Goal: Task Accomplishment & Management: Complete application form

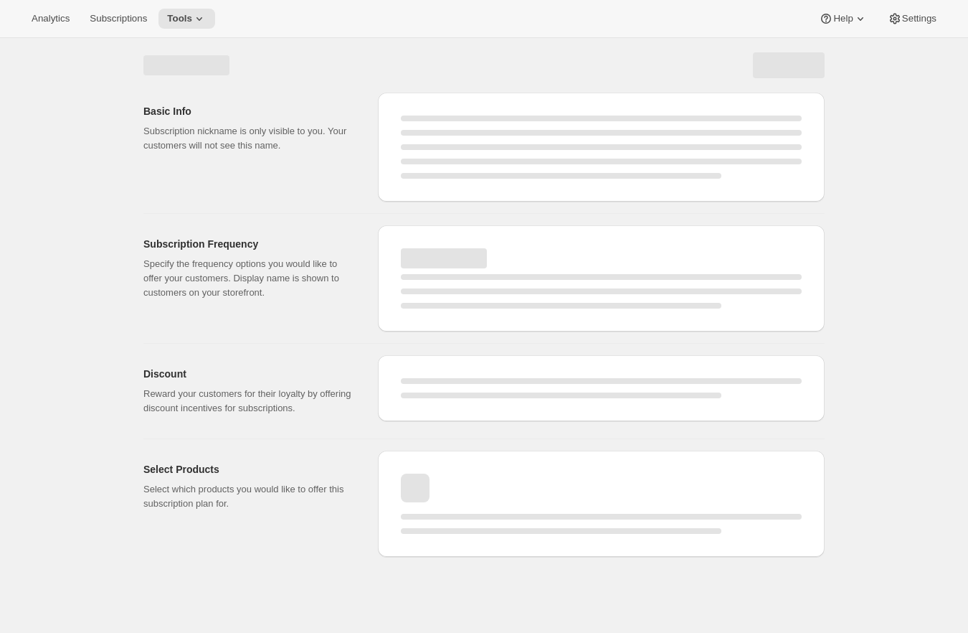
select select "WEEK"
select select "MONTH"
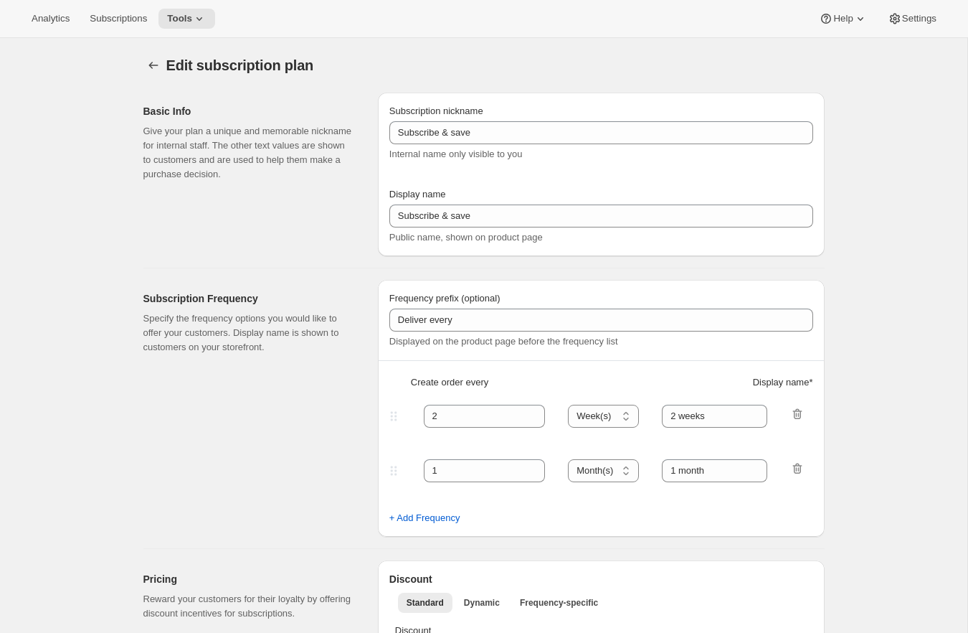
type input "Subscribe to The Honda Box"
type input "1"
select select "MONTH"
type input "1 month"
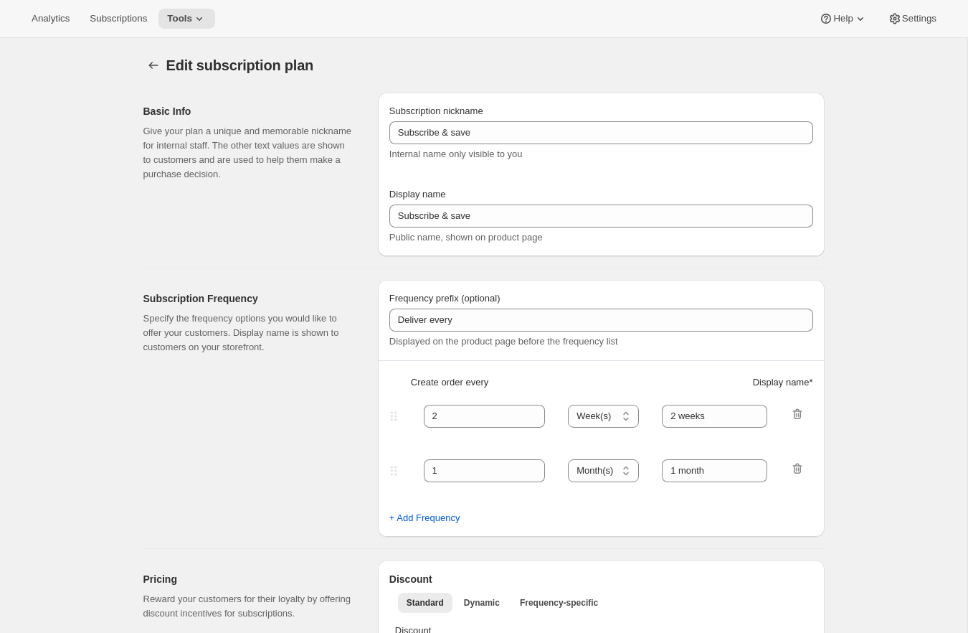
type input "10"
type input "No obligation, modify or cancel your subscription anytime."
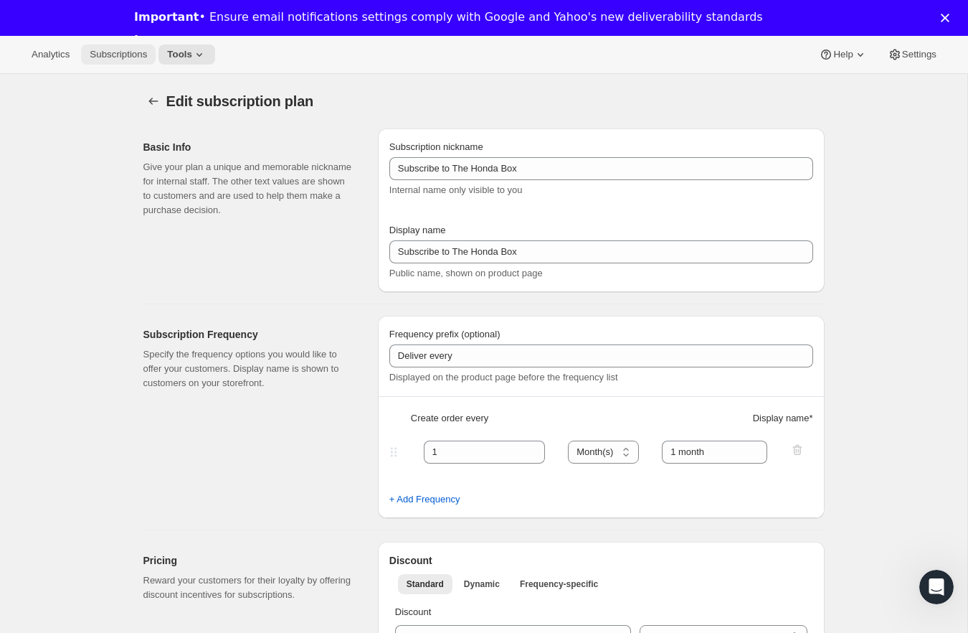
click at [132, 61] on button "Subscriptions" at bounding box center [118, 54] width 75 height 20
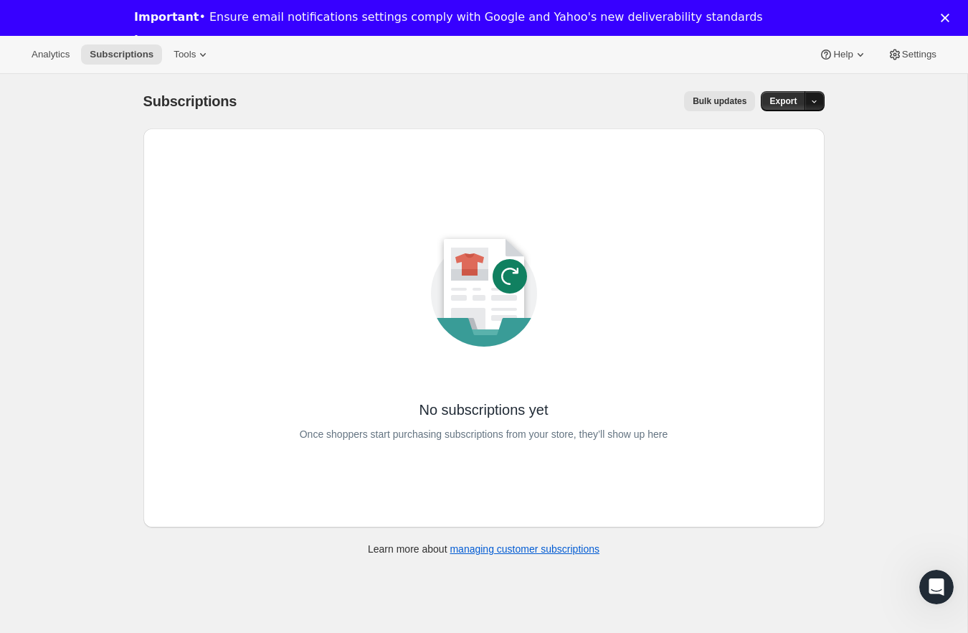
click at [808, 104] on button "button" at bounding box center [815, 101] width 20 height 20
click at [794, 104] on span "Export" at bounding box center [783, 100] width 27 height 11
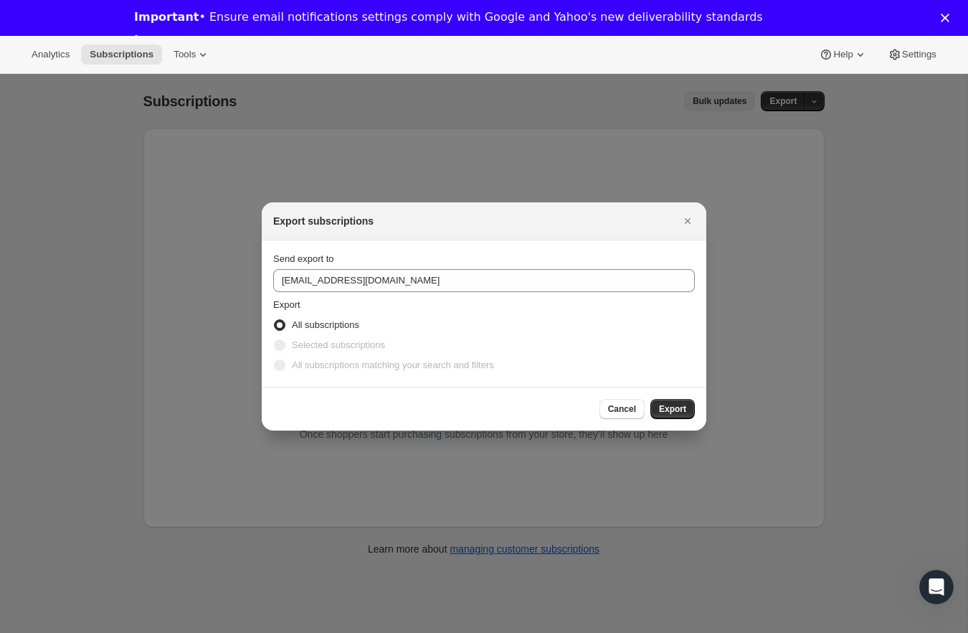
click at [280, 145] on div at bounding box center [484, 316] width 968 height 633
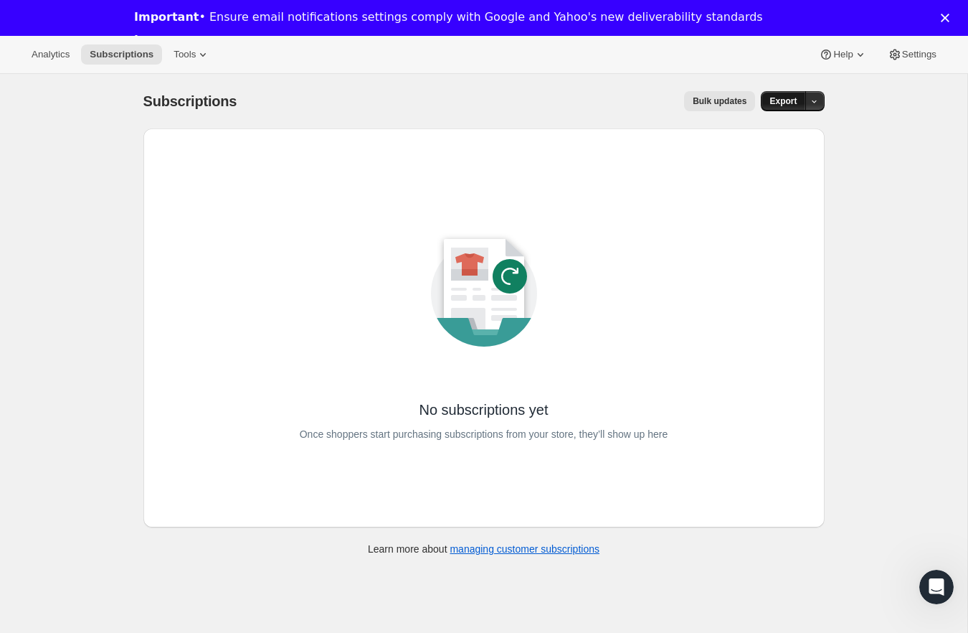
click at [783, 98] on span "Export" at bounding box center [783, 100] width 27 height 11
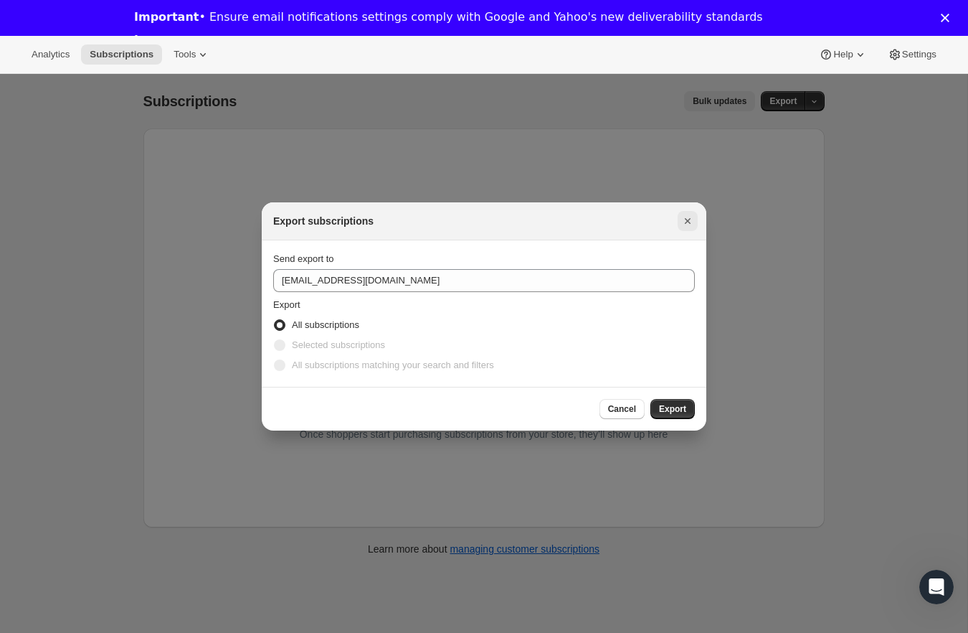
click at [688, 217] on icon "Close" at bounding box center [688, 221] width 14 height 14
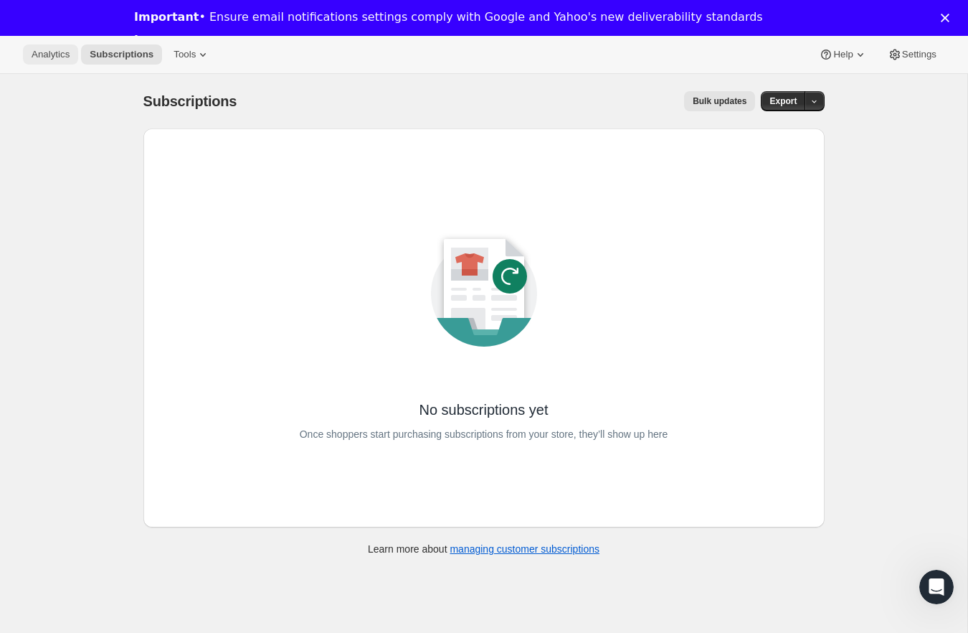
click at [62, 52] on span "Analytics" at bounding box center [51, 54] width 38 height 11
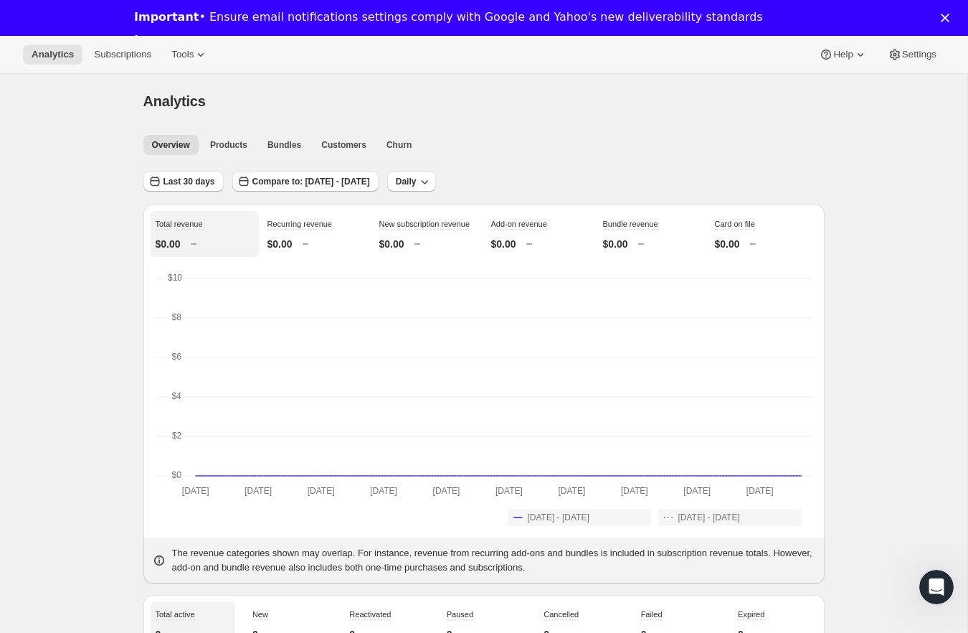
click at [945, 19] on polygon "Close" at bounding box center [945, 18] width 9 height 9
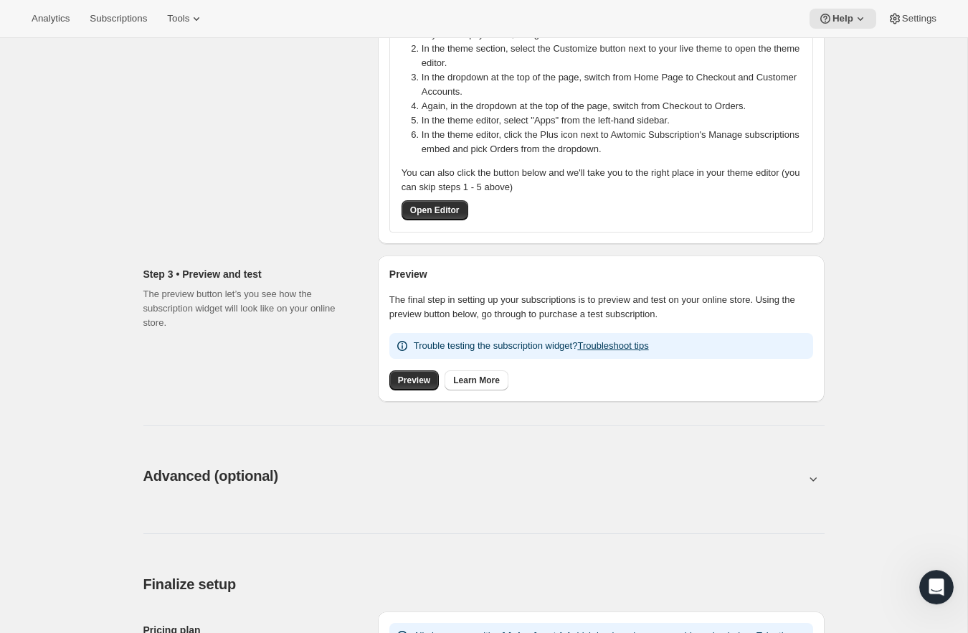
scroll to position [356, 0]
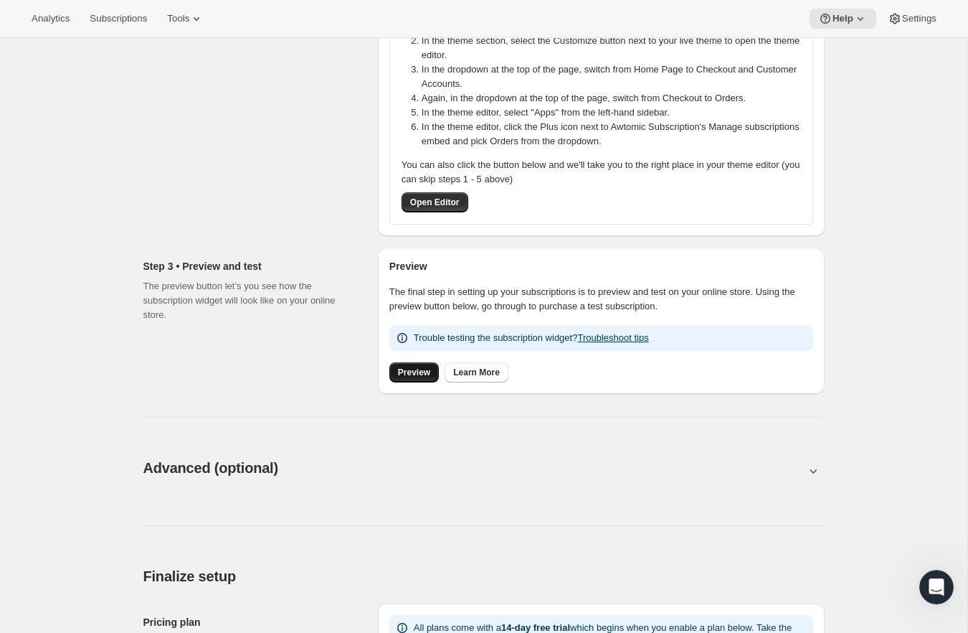
click at [412, 371] on span "Preview" at bounding box center [414, 371] width 32 height 11
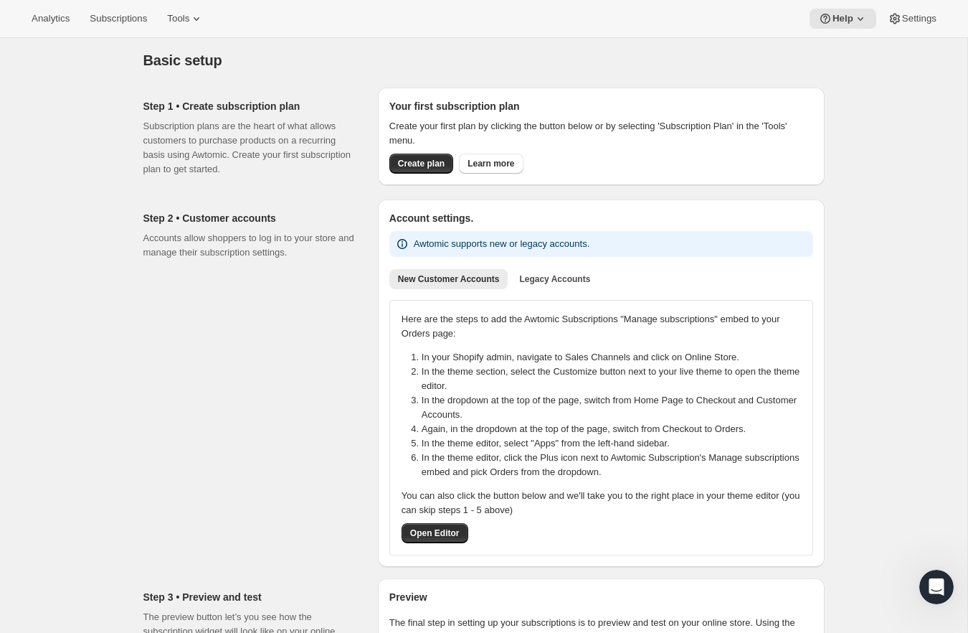
scroll to position [0, 0]
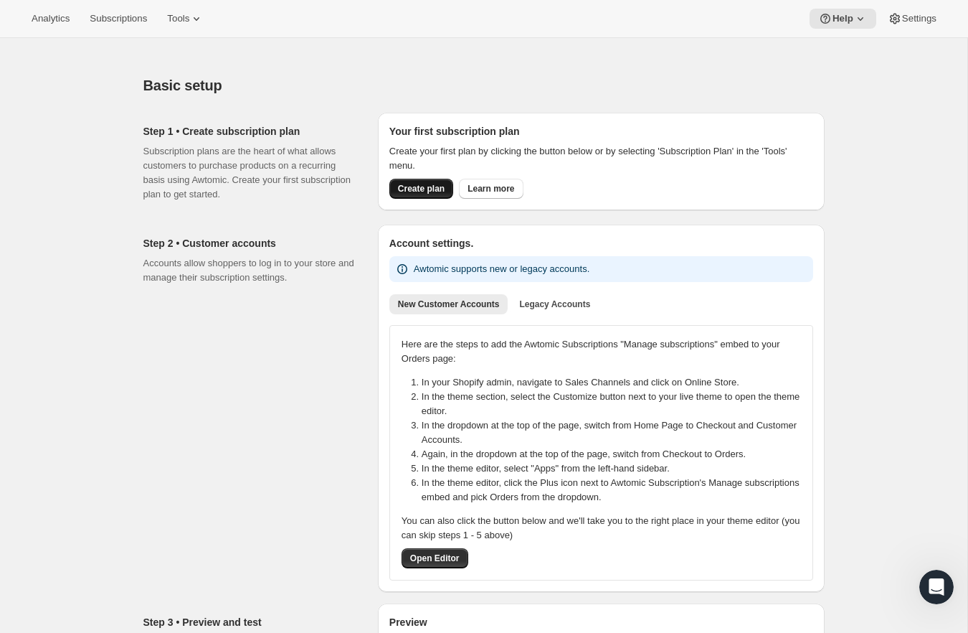
click at [413, 197] on button "Create plan" at bounding box center [421, 189] width 64 height 20
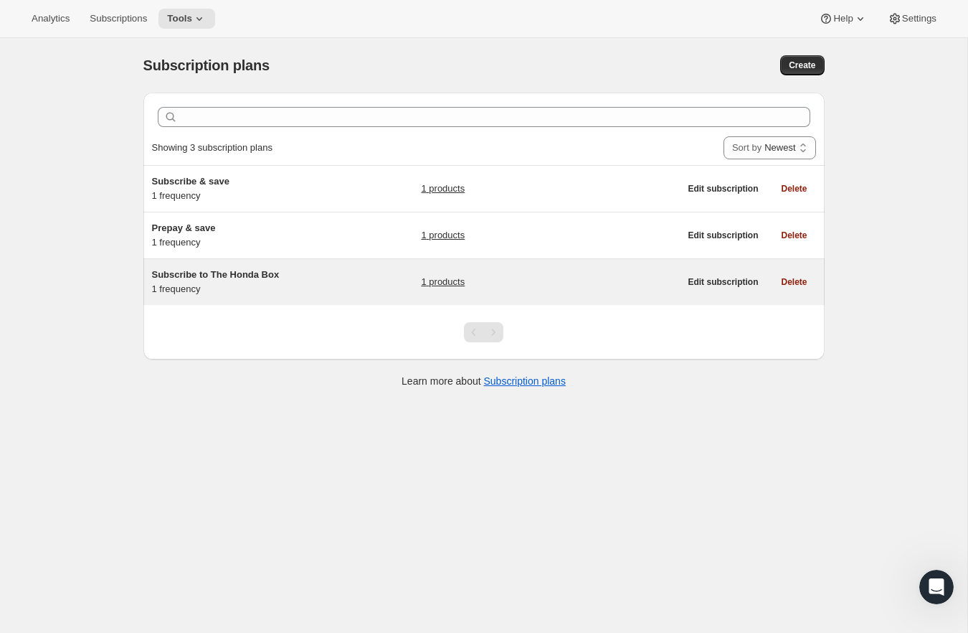
click at [251, 277] on span "Subscribe to The Honda Box" at bounding box center [216, 274] width 128 height 11
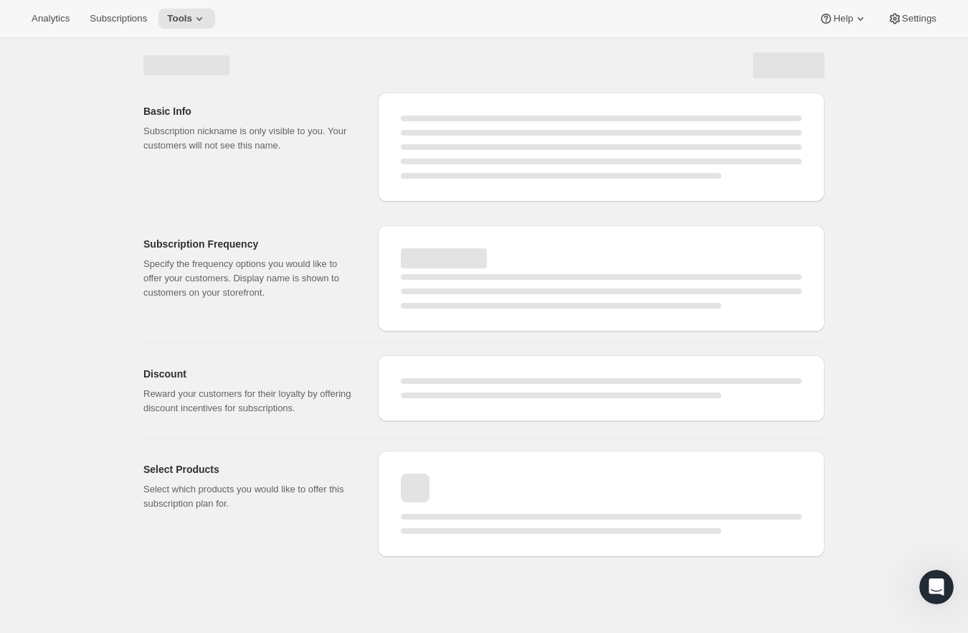
select select "WEEK"
select select "MONTH"
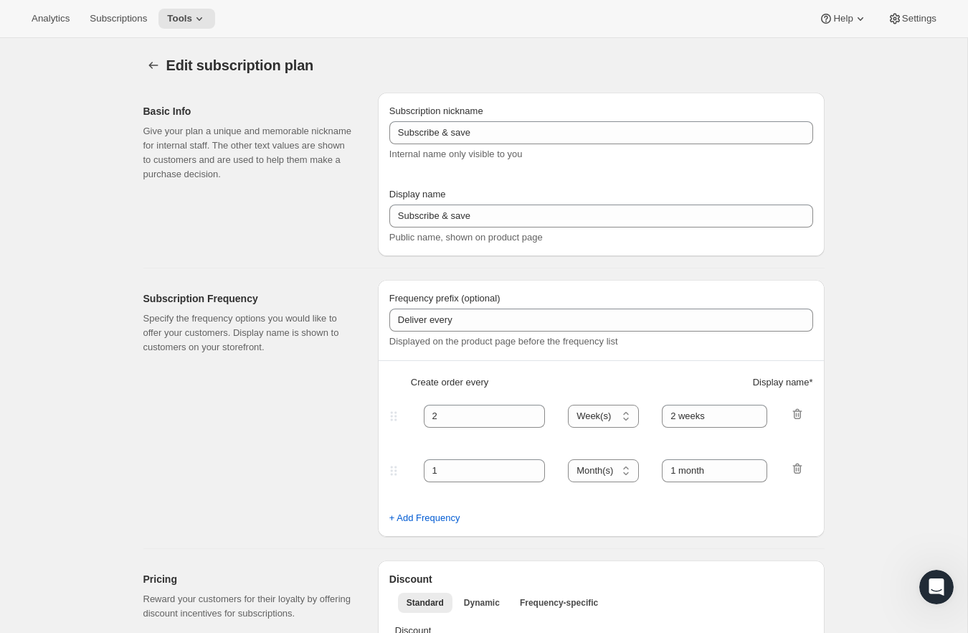
type input "Subscribe to The Honda Box"
type input "1"
select select "MONTH"
type input "1 month"
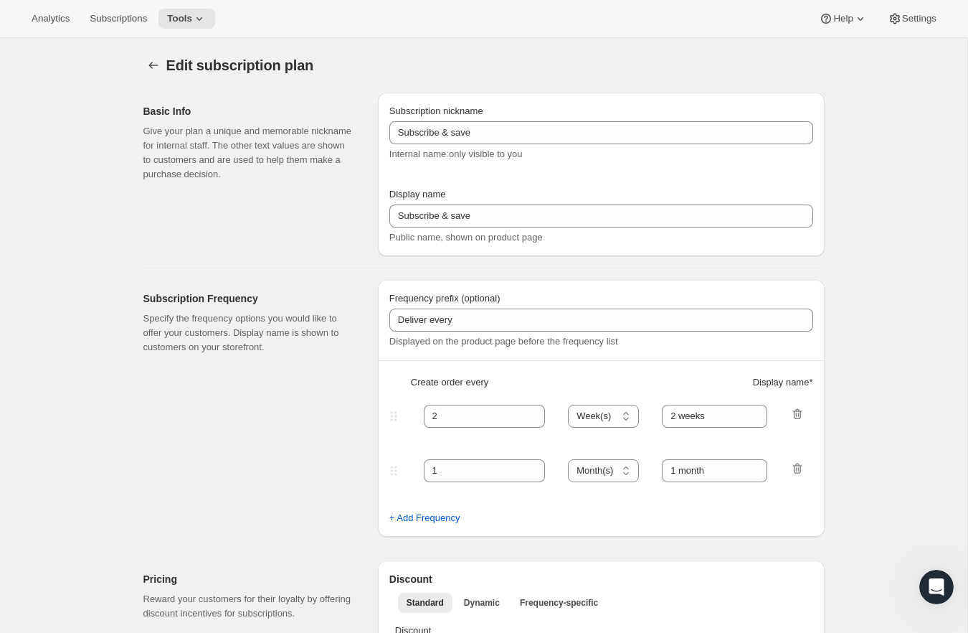
type input "10"
type input "No obligation, modify or cancel your subscription anytime."
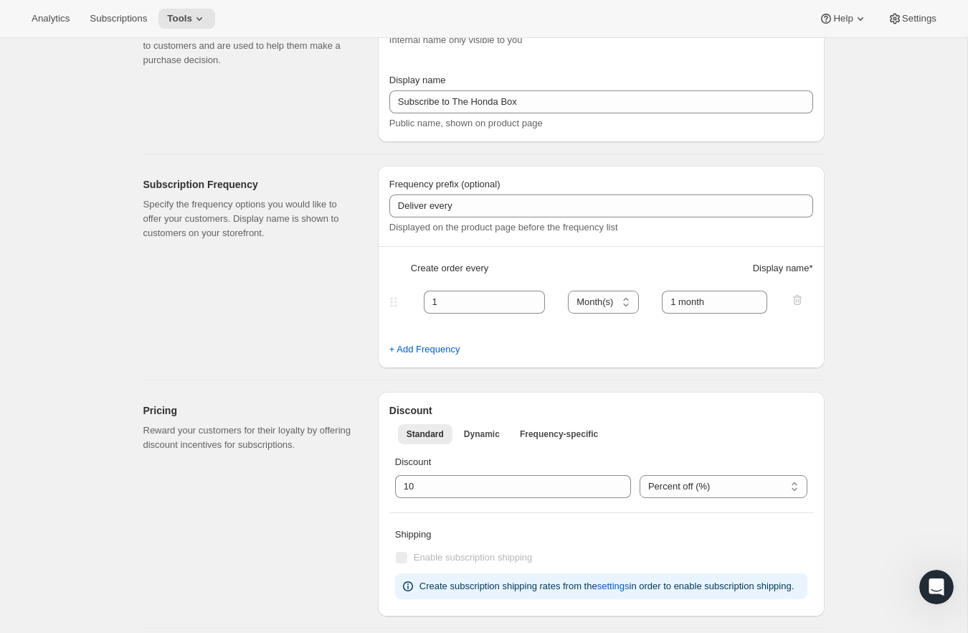
scroll to position [126, 0]
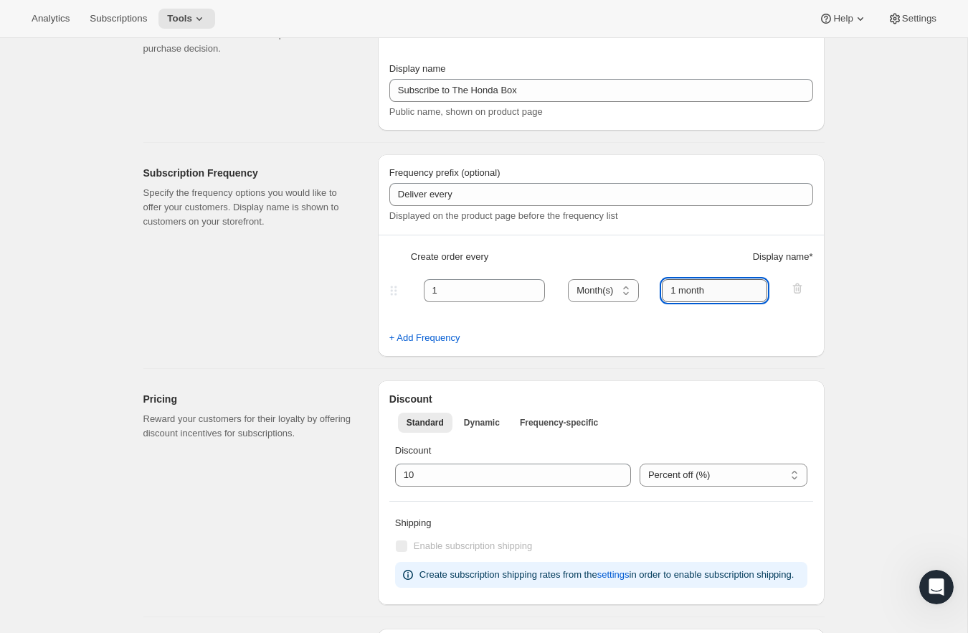
click at [719, 295] on input "1 month" at bounding box center [714, 290] width 105 height 23
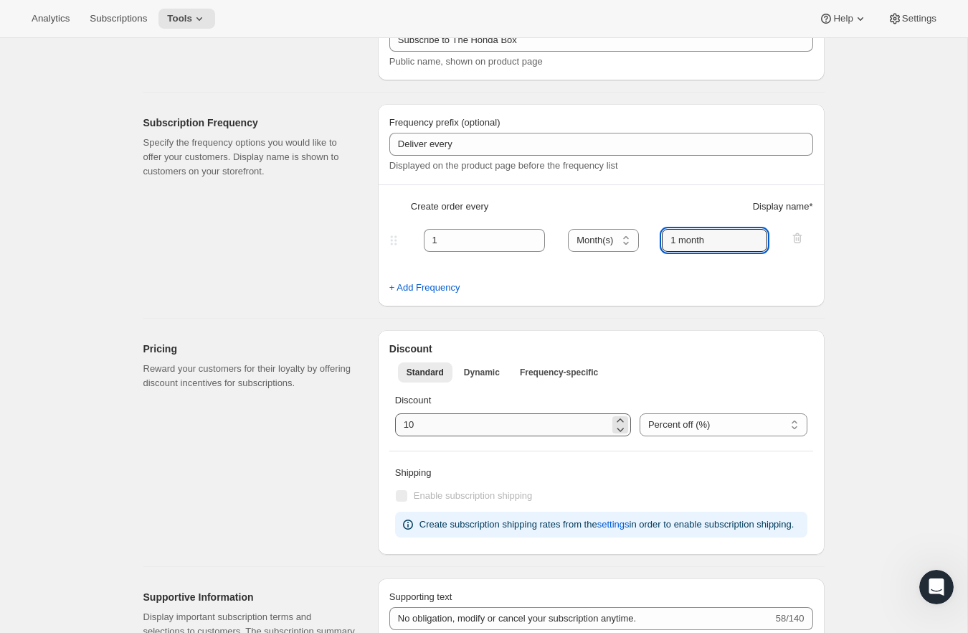
scroll to position [138, 0]
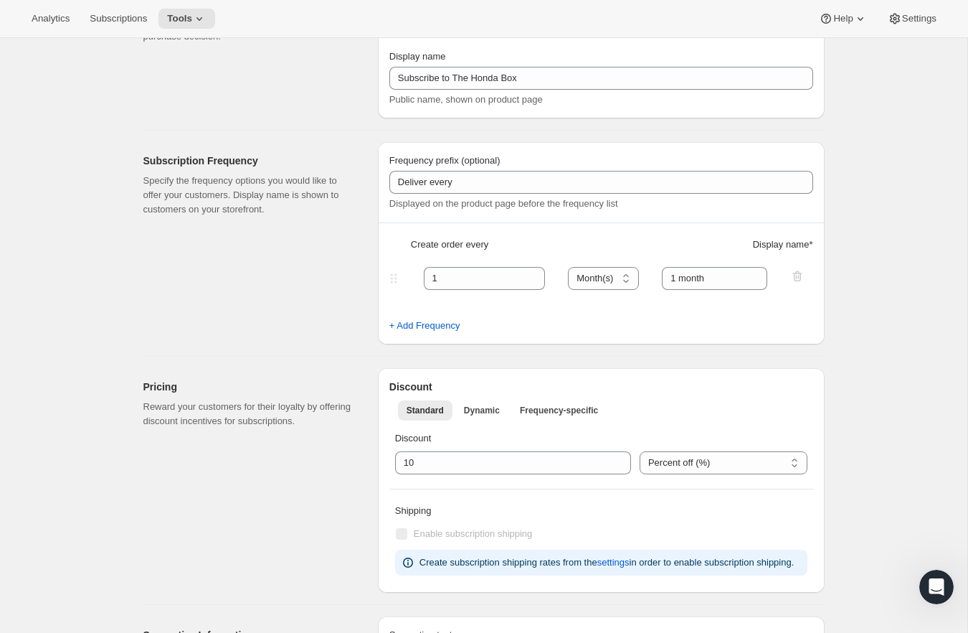
click at [497, 421] on div "Standard Dynamic Frequency-specific More views Standard Dynamic Frequency-speci…" at bounding box center [601, 410] width 424 height 32
click at [489, 413] on span "Dynamic" at bounding box center [482, 409] width 36 height 11
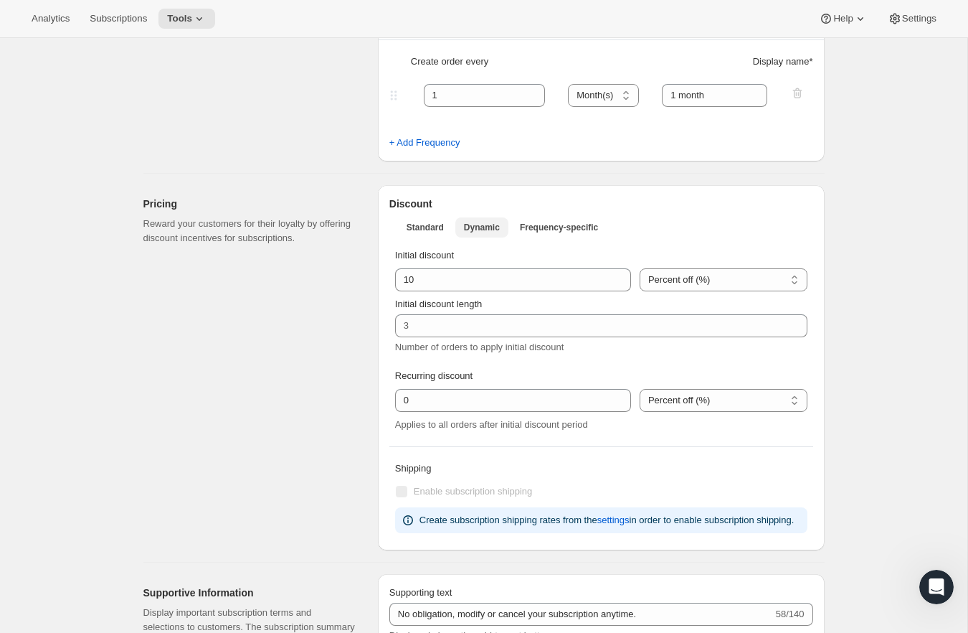
scroll to position [321, 0]
click at [569, 222] on span "Frequency-specific" at bounding box center [559, 226] width 78 height 11
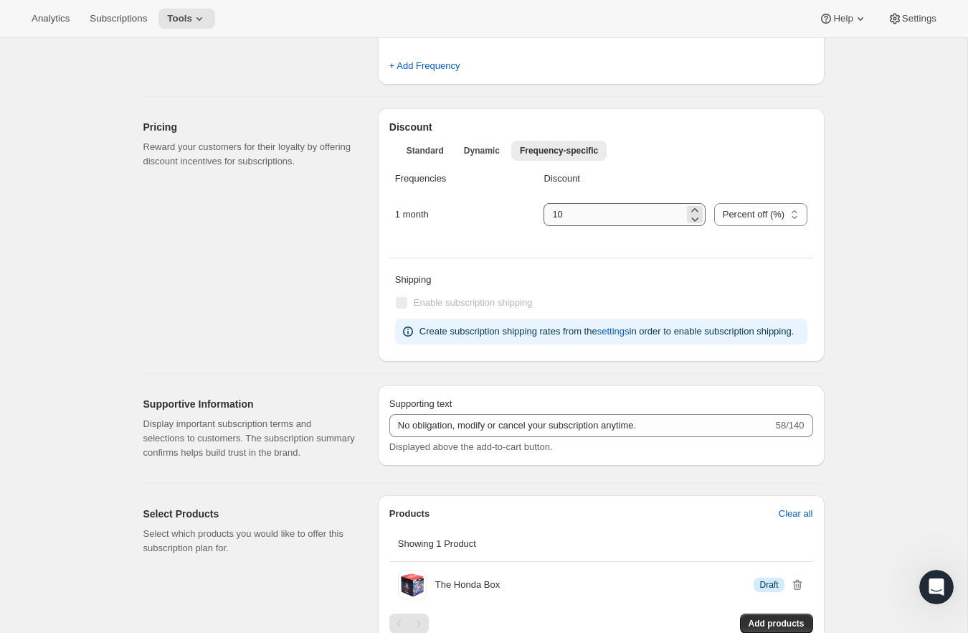
scroll to position [415, 0]
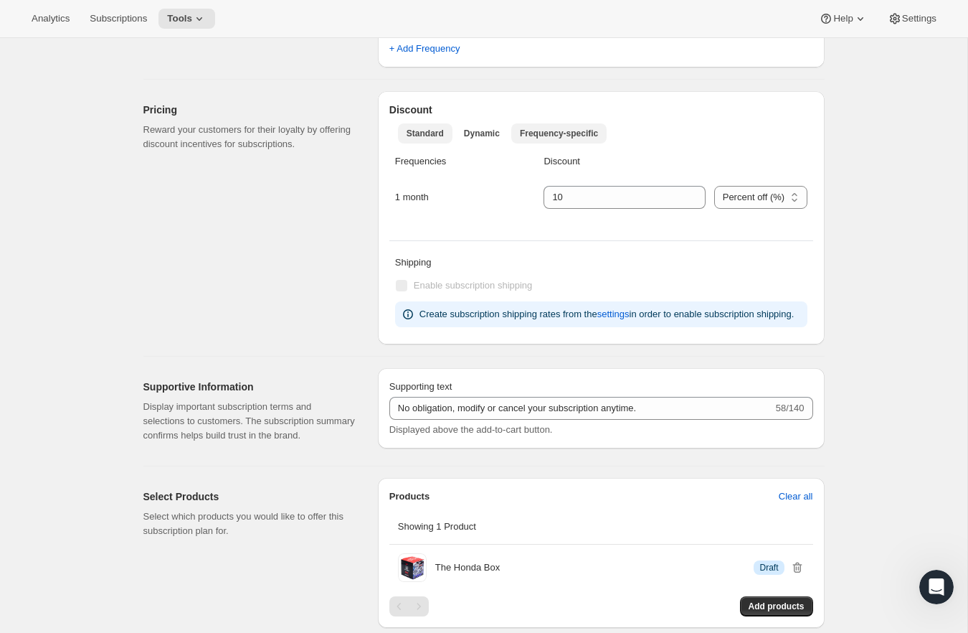
click at [422, 140] on button "Standard" at bounding box center [425, 133] width 55 height 20
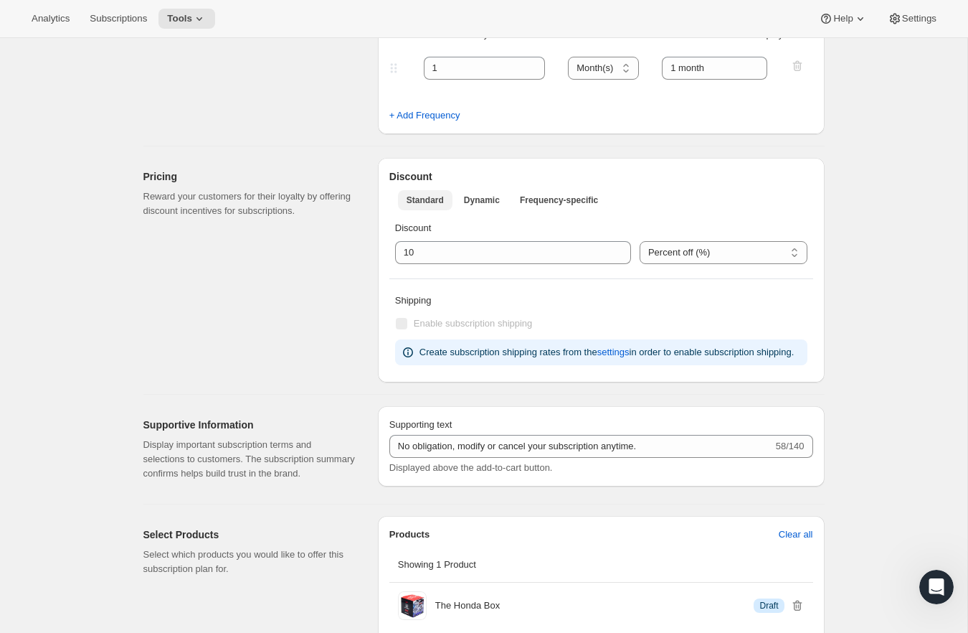
scroll to position [338, 0]
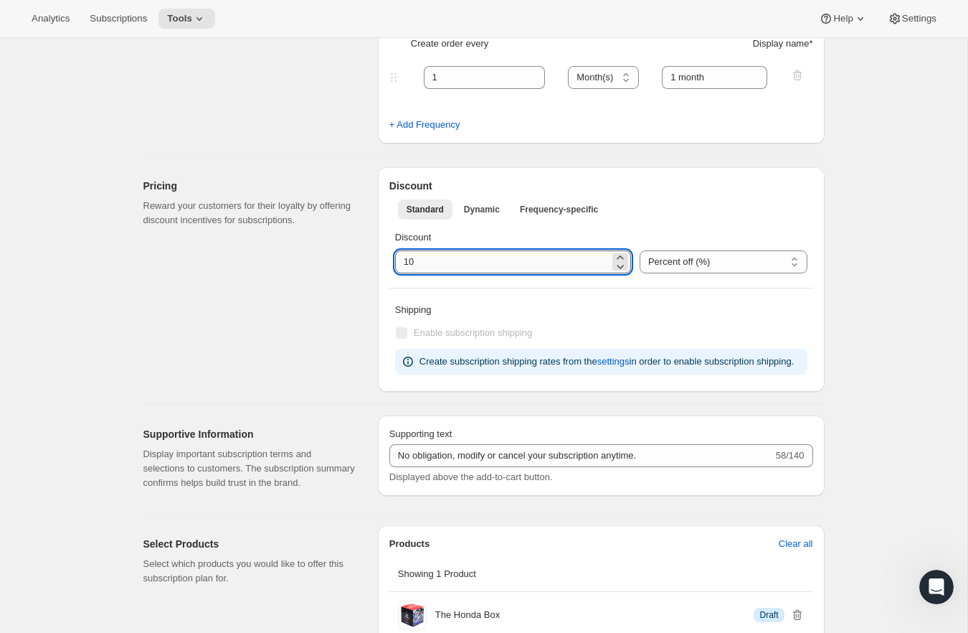
click at [432, 261] on input "integer" at bounding box center [502, 261] width 214 height 23
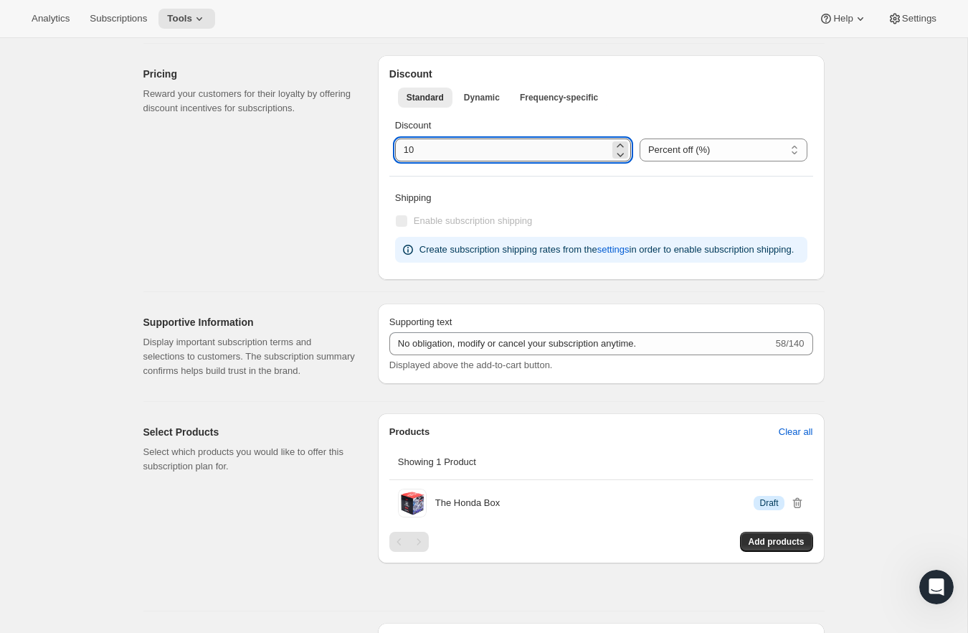
scroll to position [477, 0]
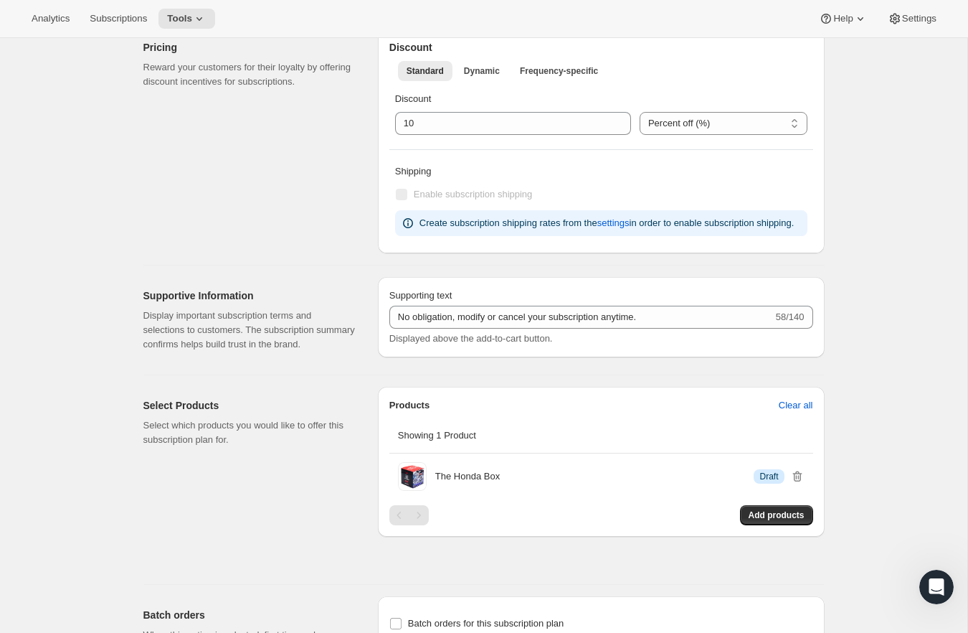
click at [527, 394] on div "Basic Info Give your plan a unique and memorable nickname for internal staff. T…" at bounding box center [478, 256] width 693 height 1305
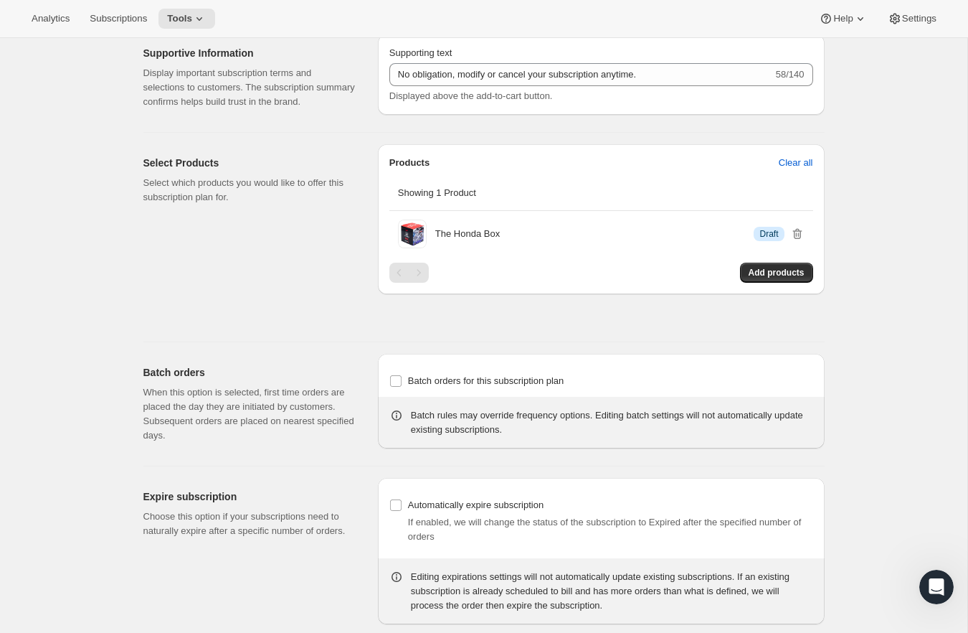
scroll to position [782, 0]
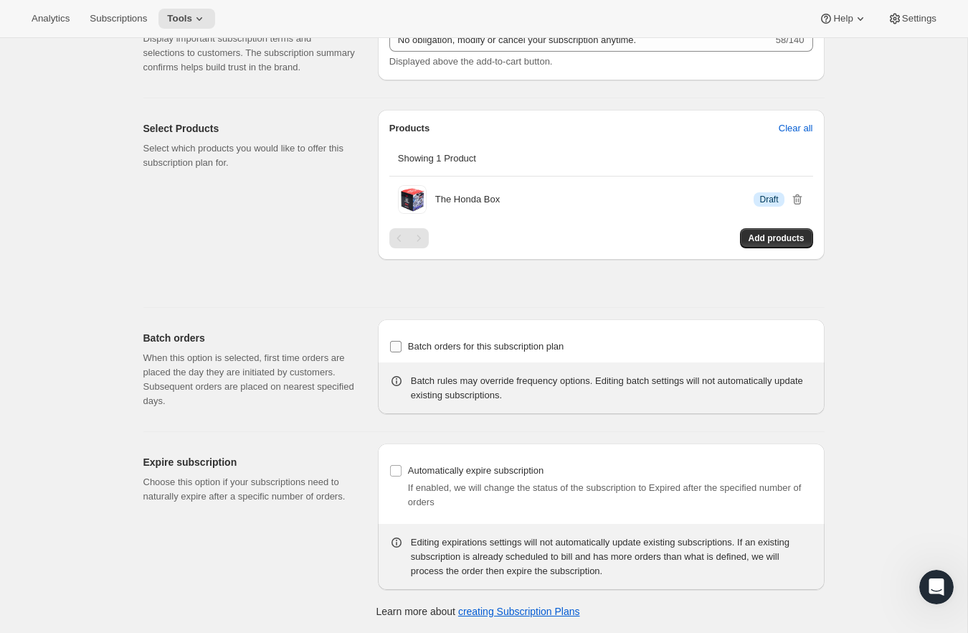
click at [509, 343] on span "Batch orders for this subscription plan" at bounding box center [486, 346] width 156 height 11
click at [402, 343] on input "Batch orders for this subscription plan" at bounding box center [395, 346] width 11 height 11
checkbox input "true"
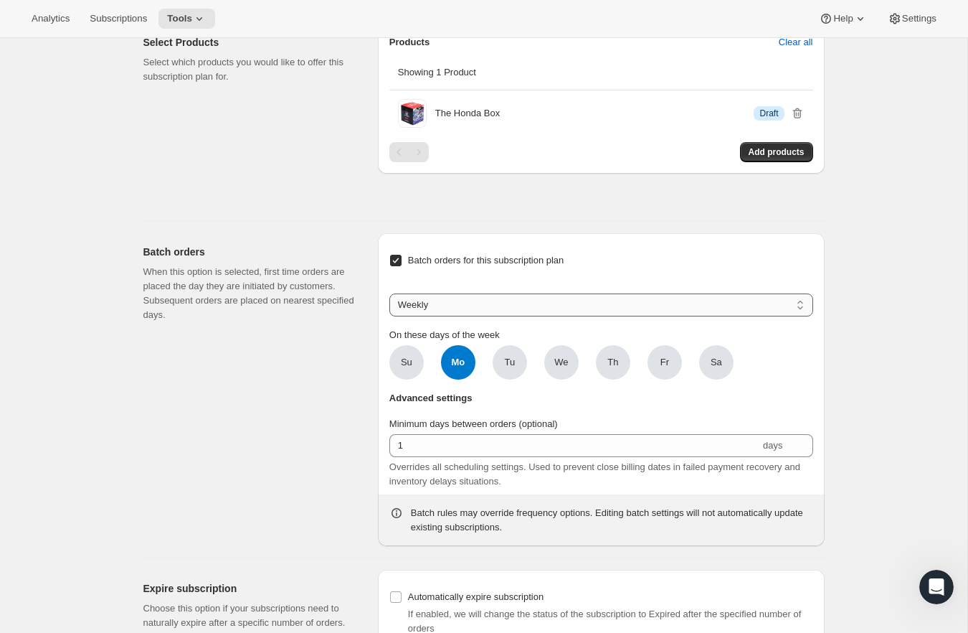
scroll to position [893, 0]
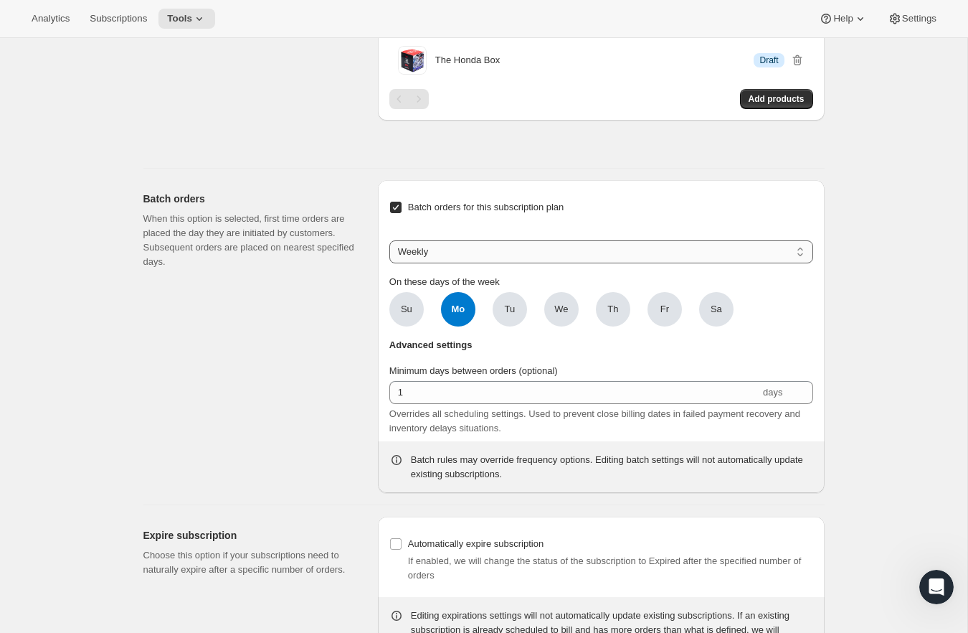
click option "Weekly" at bounding box center [0, 0] width 0 height 0
select select "MONTHDAY"
click option "Monthly" at bounding box center [0, 0] width 0 height 0
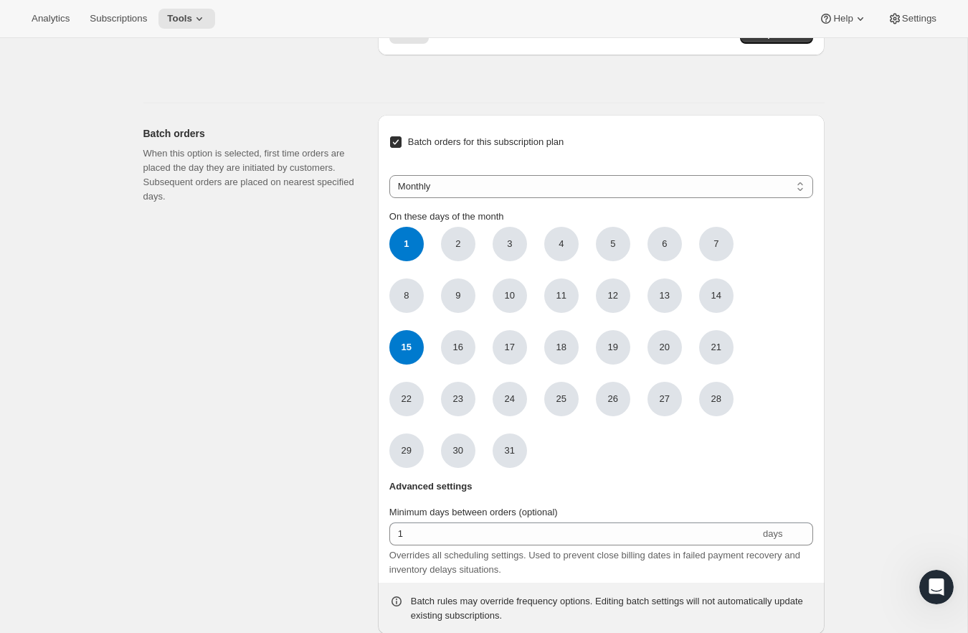
scroll to position [959, 0]
click at [636, 467] on ul "1 1 2 3 4 5 6 7 8 9 10 11 12 13 14 15 15 16 17 18 19 20 21 22 23 24 25 26 27 28…" at bounding box center [561, 346] width 344 height 241
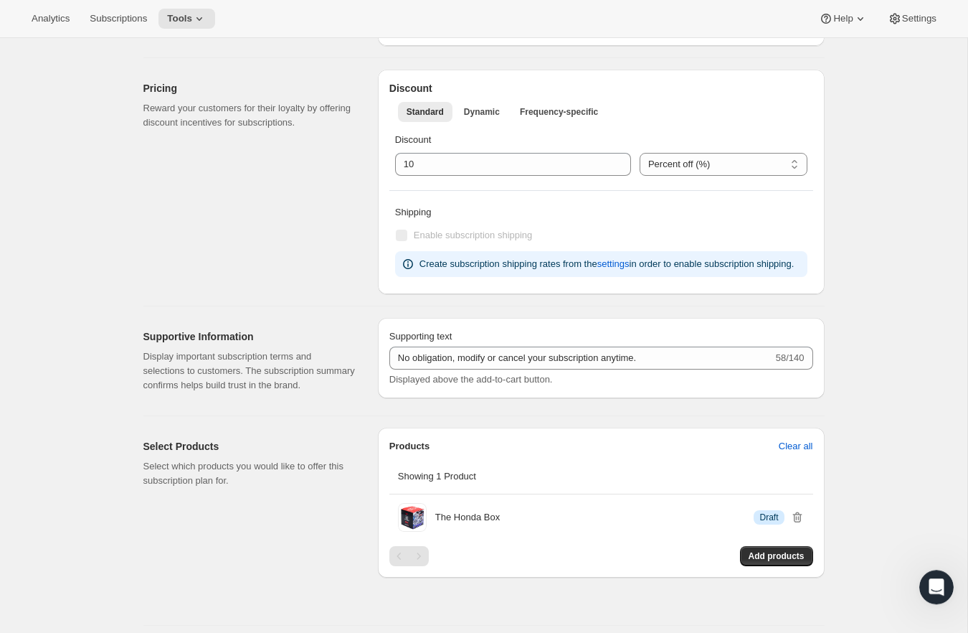
scroll to position [590, 0]
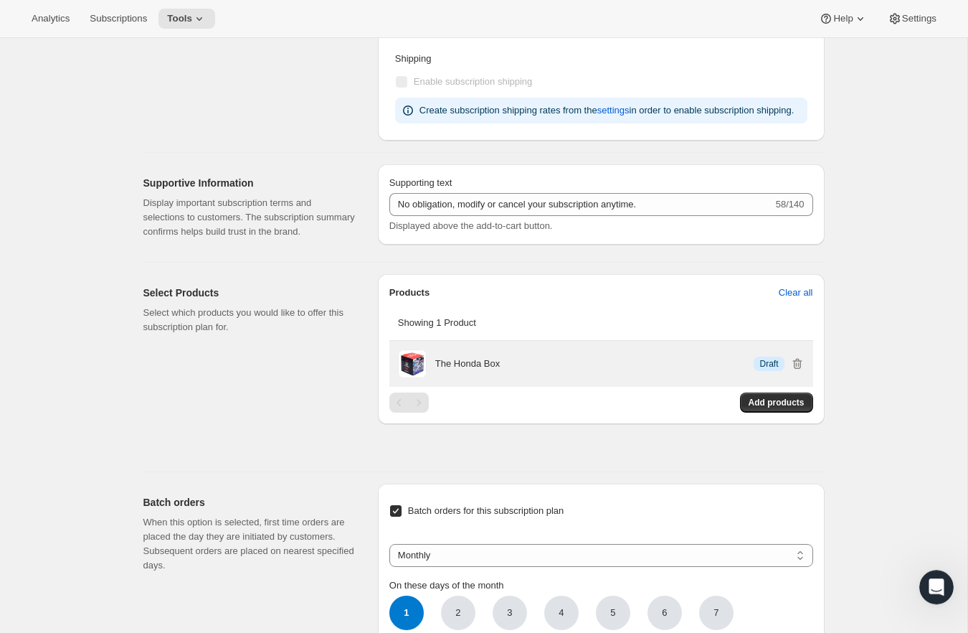
click at [681, 371] on div "The Honda Box Info Draft" at bounding box center [619, 363] width 369 height 14
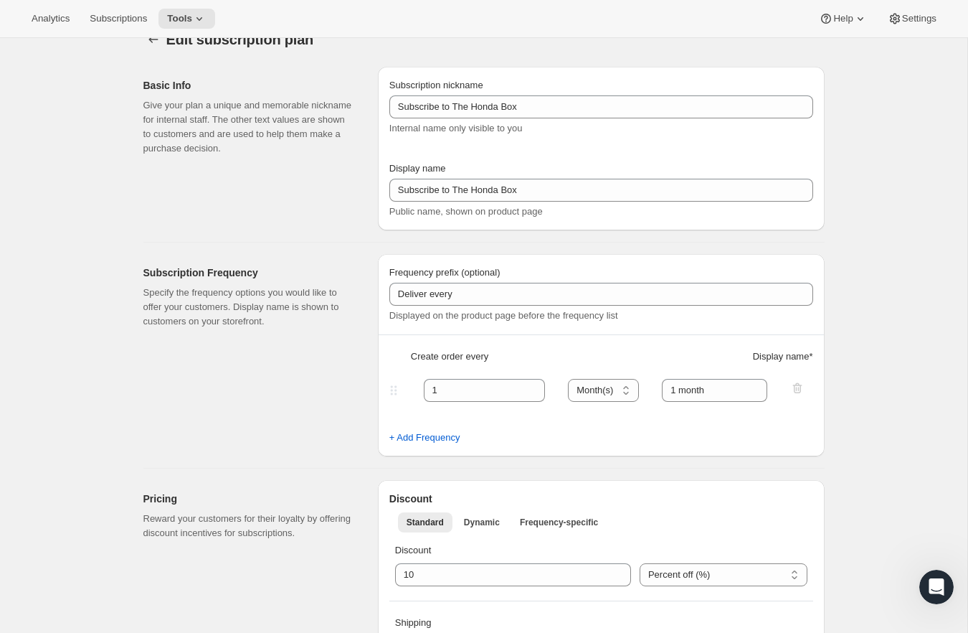
scroll to position [0, 0]
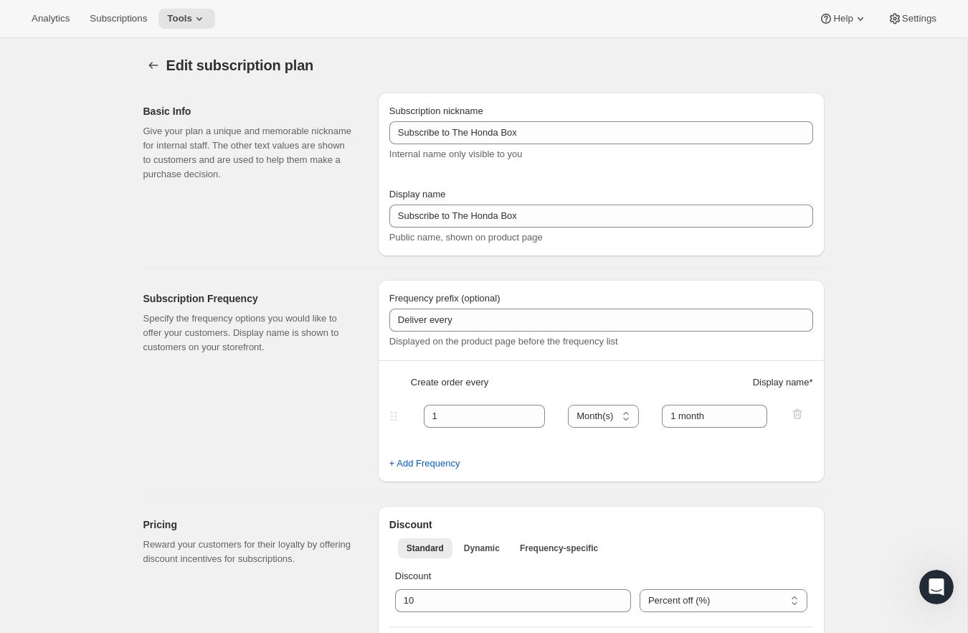
click at [460, 57] on div "Edit subscription plan" at bounding box center [366, 65] width 400 height 20
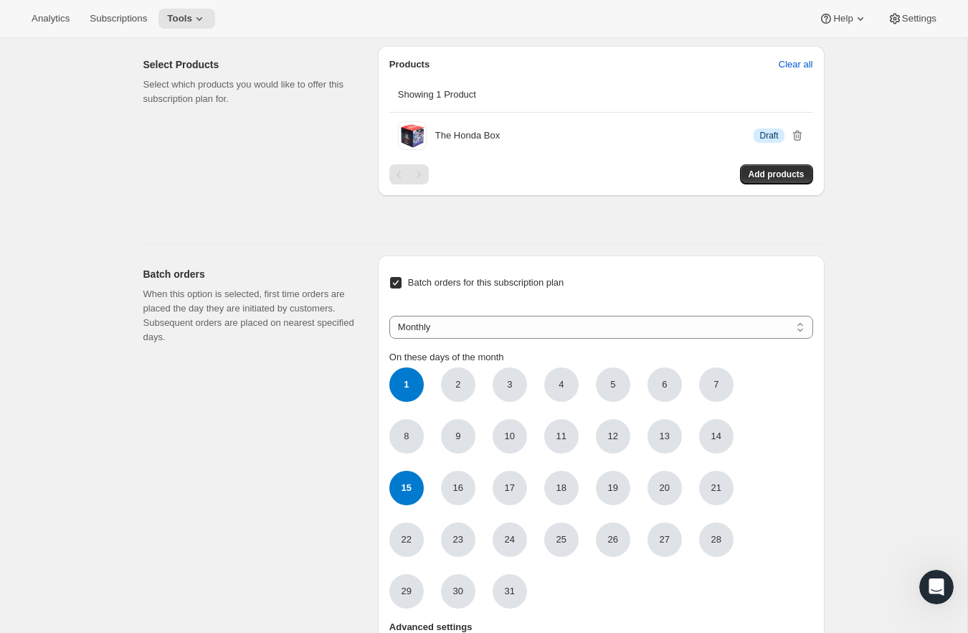
scroll to position [819, 0]
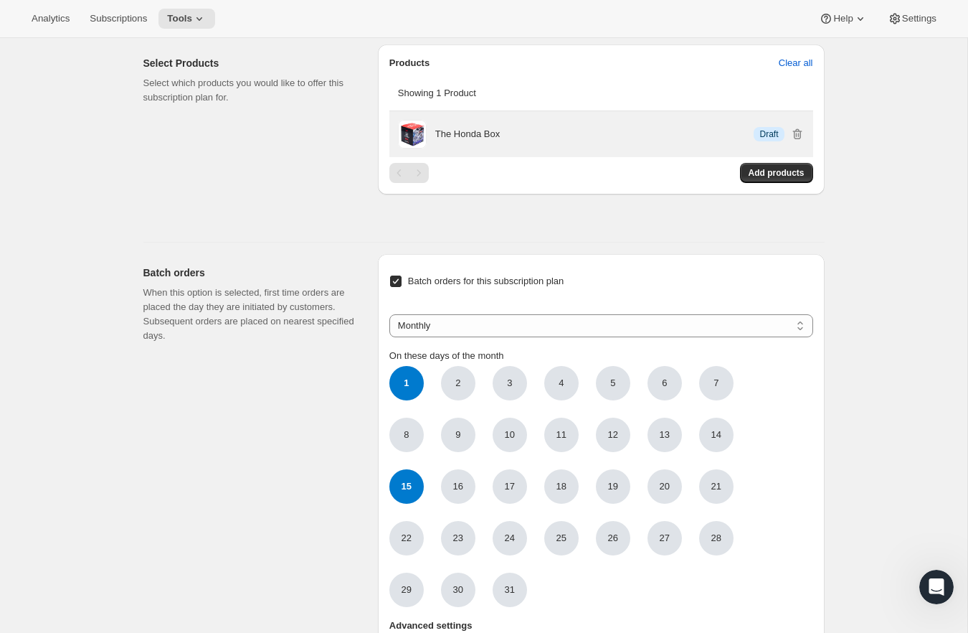
click at [668, 148] on div "The Honda Box Info Draft" at bounding box center [619, 134] width 369 height 29
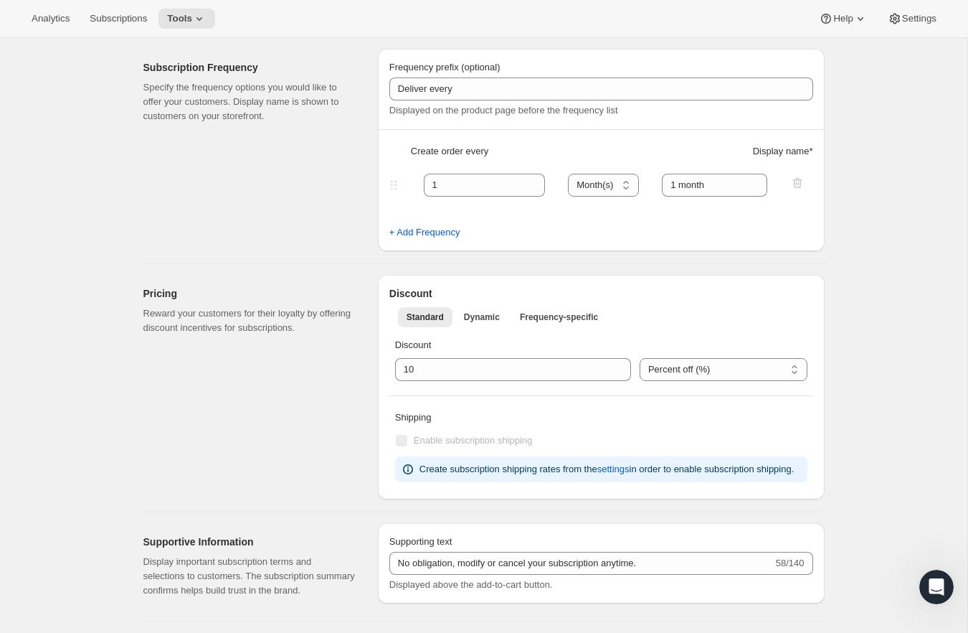
scroll to position [0, 0]
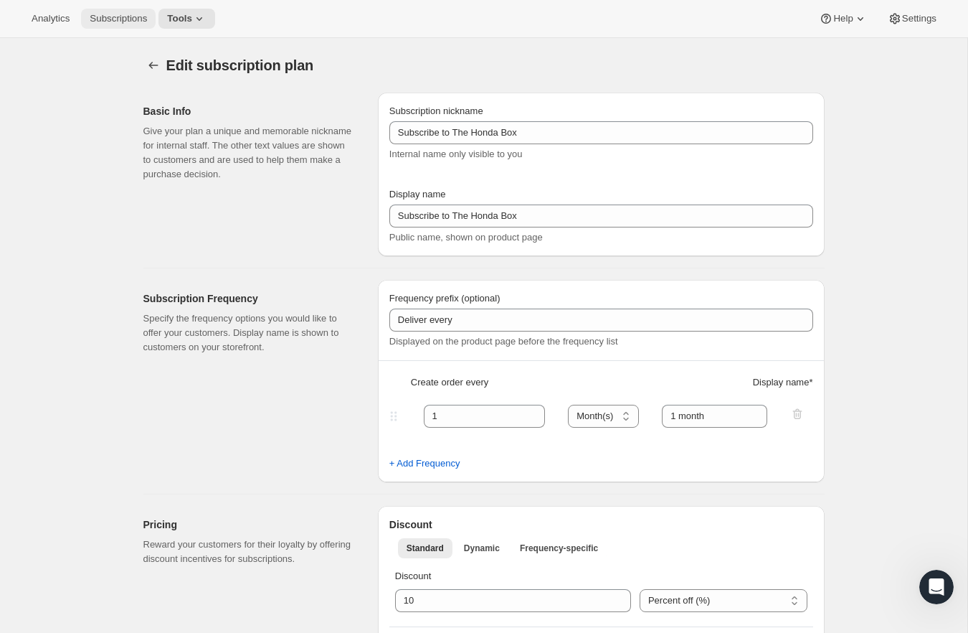
click at [123, 22] on span "Subscriptions" at bounding box center [118, 18] width 57 height 11
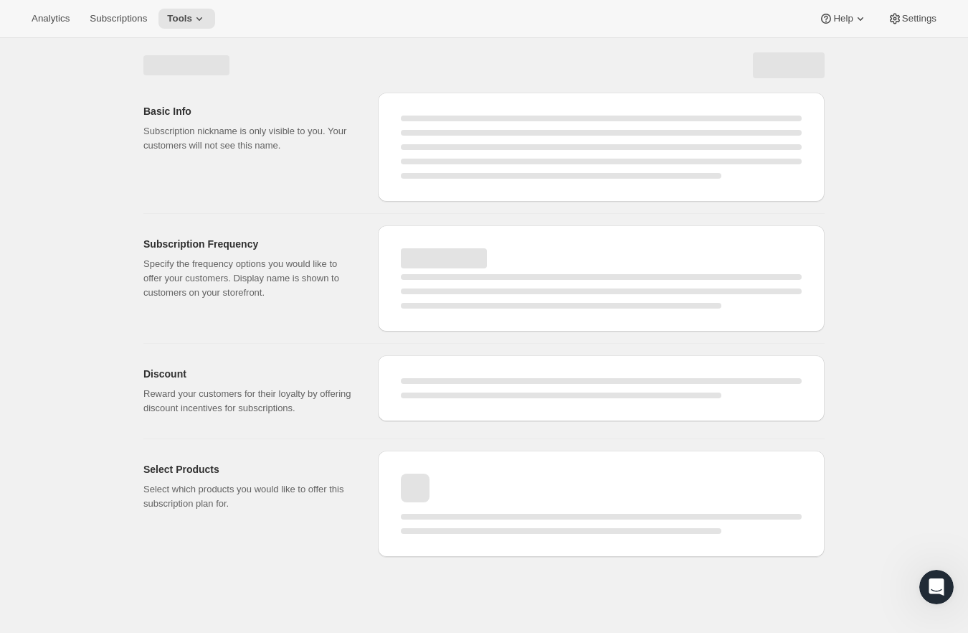
select select "MONTH"
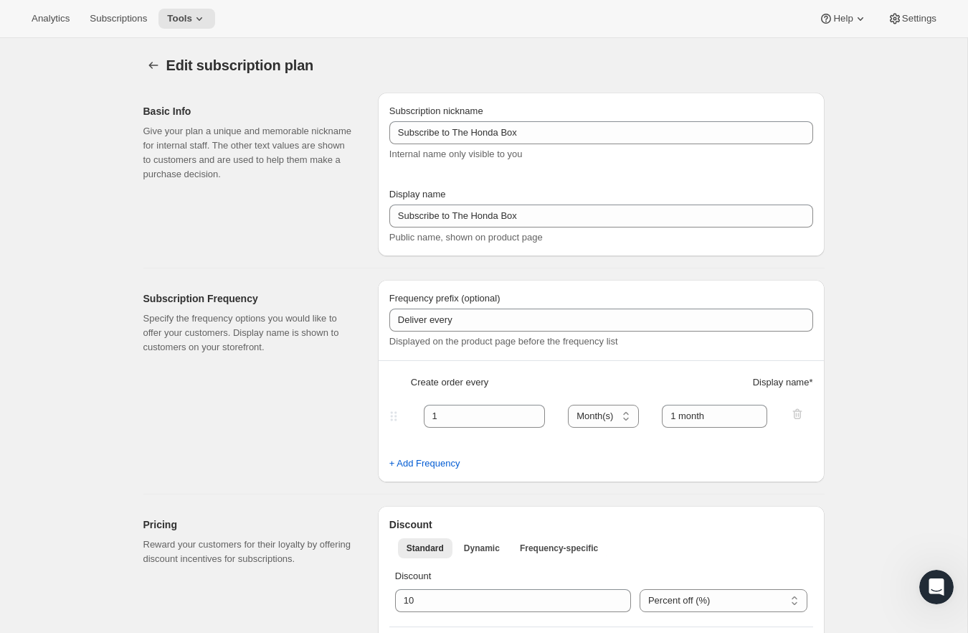
checkbox input "true"
select select "MONTHDAY"
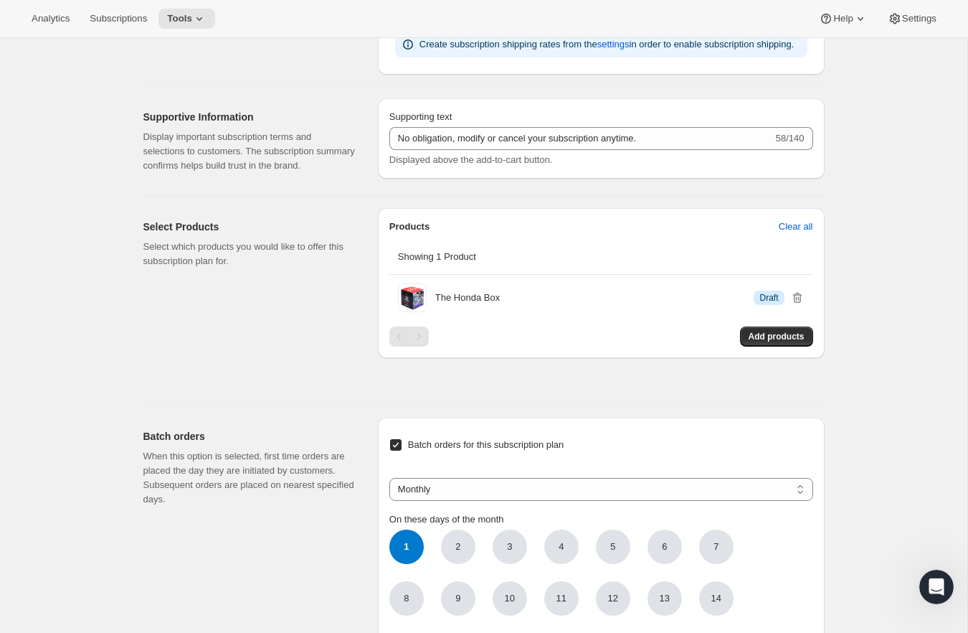
scroll to position [751, 0]
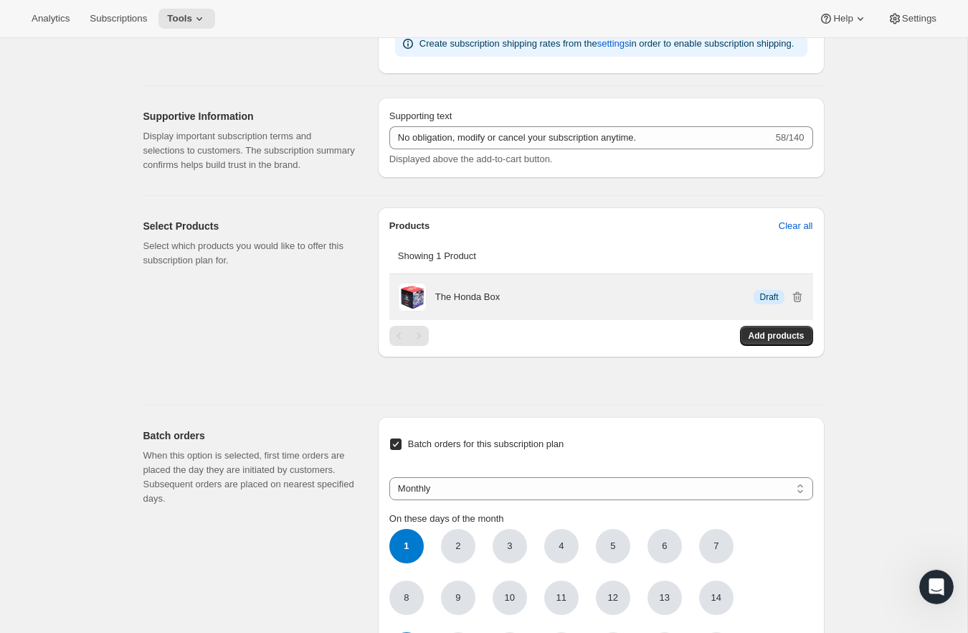
click at [476, 304] on p "The Honda Box" at bounding box center [467, 297] width 65 height 14
click at [409, 311] on span at bounding box center [412, 297] width 29 height 29
click at [764, 303] on span "Draft" at bounding box center [768, 296] width 19 height 11
click at [656, 311] on div "The Honda Box Info Draft" at bounding box center [619, 297] width 369 height 29
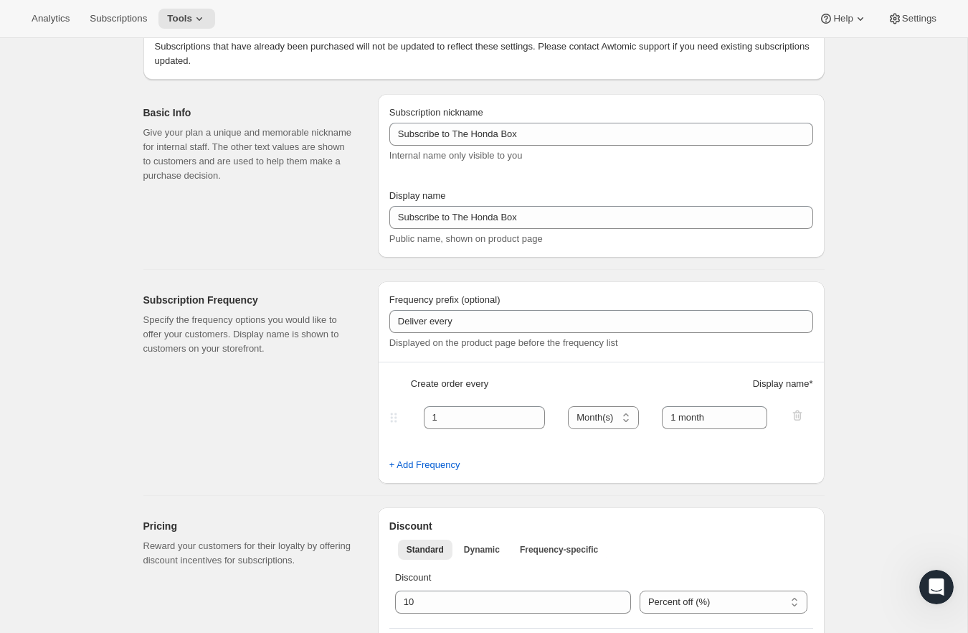
scroll to position [0, 0]
